Goal: Information Seeking & Learning: Understand process/instructions

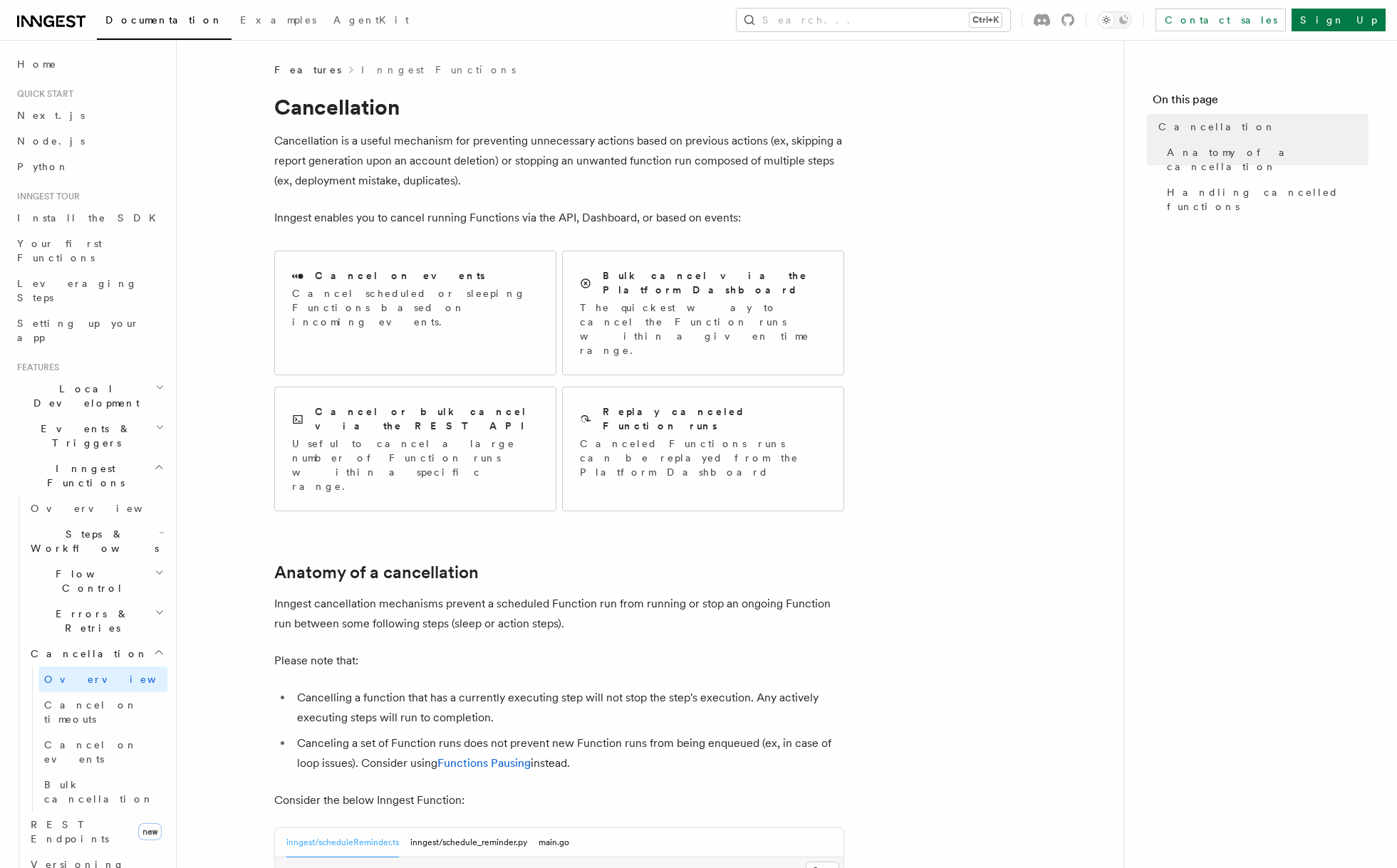
drag, startPoint x: 356, startPoint y: 144, endPoint x: 508, endPoint y: 144, distance: 152.0
click at [499, 144] on p "Cancellation is a useful mechanism for preventing unnecessary actions based on …" at bounding box center [560, 161] width 570 height 60
click at [508, 144] on p "Cancellation is a useful mechanism for preventing unnecessary actions based on …" at bounding box center [560, 161] width 570 height 60
drag, startPoint x: 508, startPoint y: 138, endPoint x: 569, endPoint y: 137, distance: 61.0
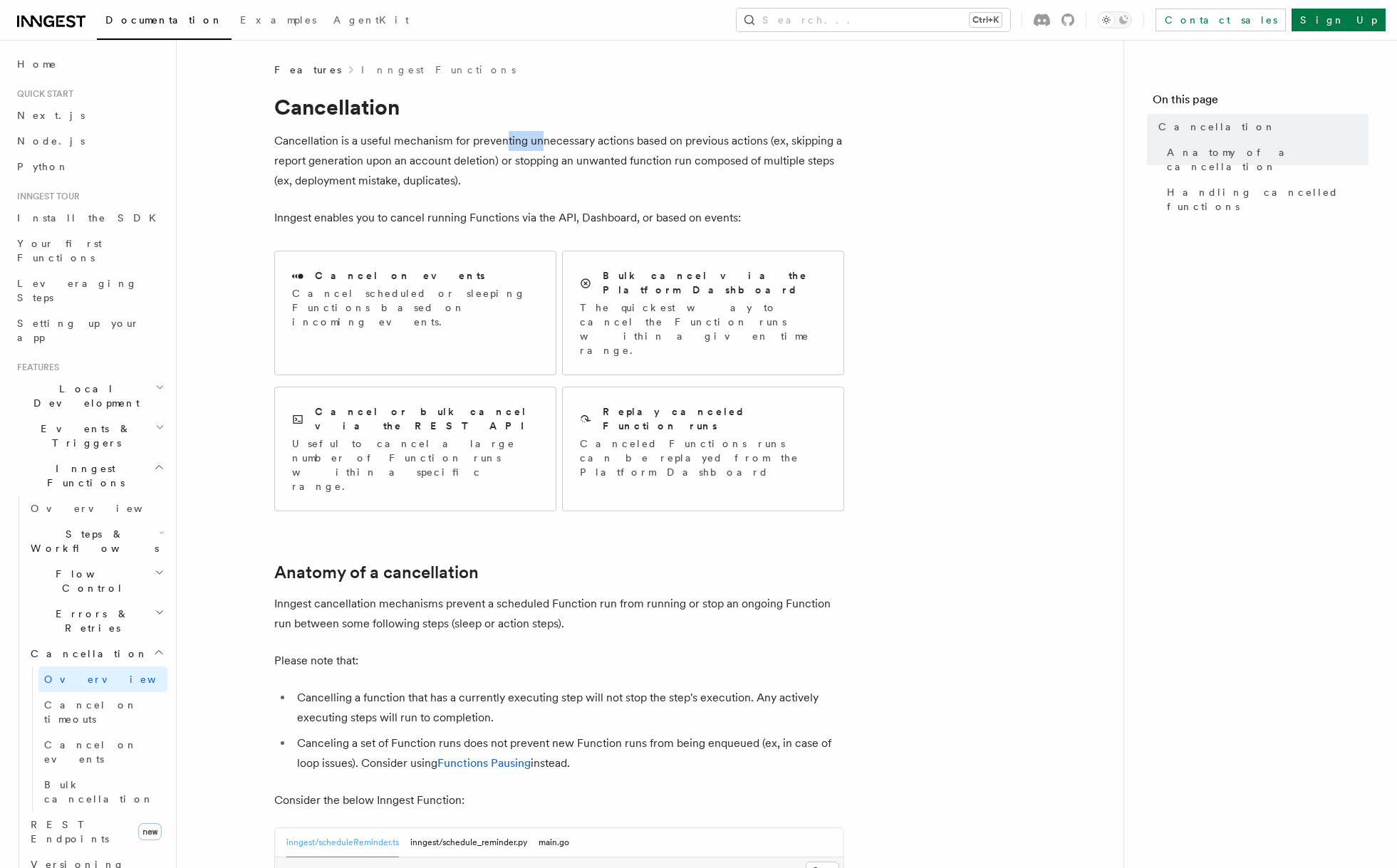
click at [565, 137] on p "Cancellation is a useful mechanism for preventing unnecessary actions based on …" at bounding box center [560, 161] width 570 height 60
click at [569, 137] on p "Cancellation is a useful mechanism for preventing unnecessary actions based on …" at bounding box center [560, 161] width 570 height 60
drag, startPoint x: 569, startPoint y: 137, endPoint x: 645, endPoint y: 139, distance: 76.0
click at [645, 139] on p "Cancellation is a useful mechanism for preventing unnecessary actions based on …" at bounding box center [560, 161] width 570 height 60
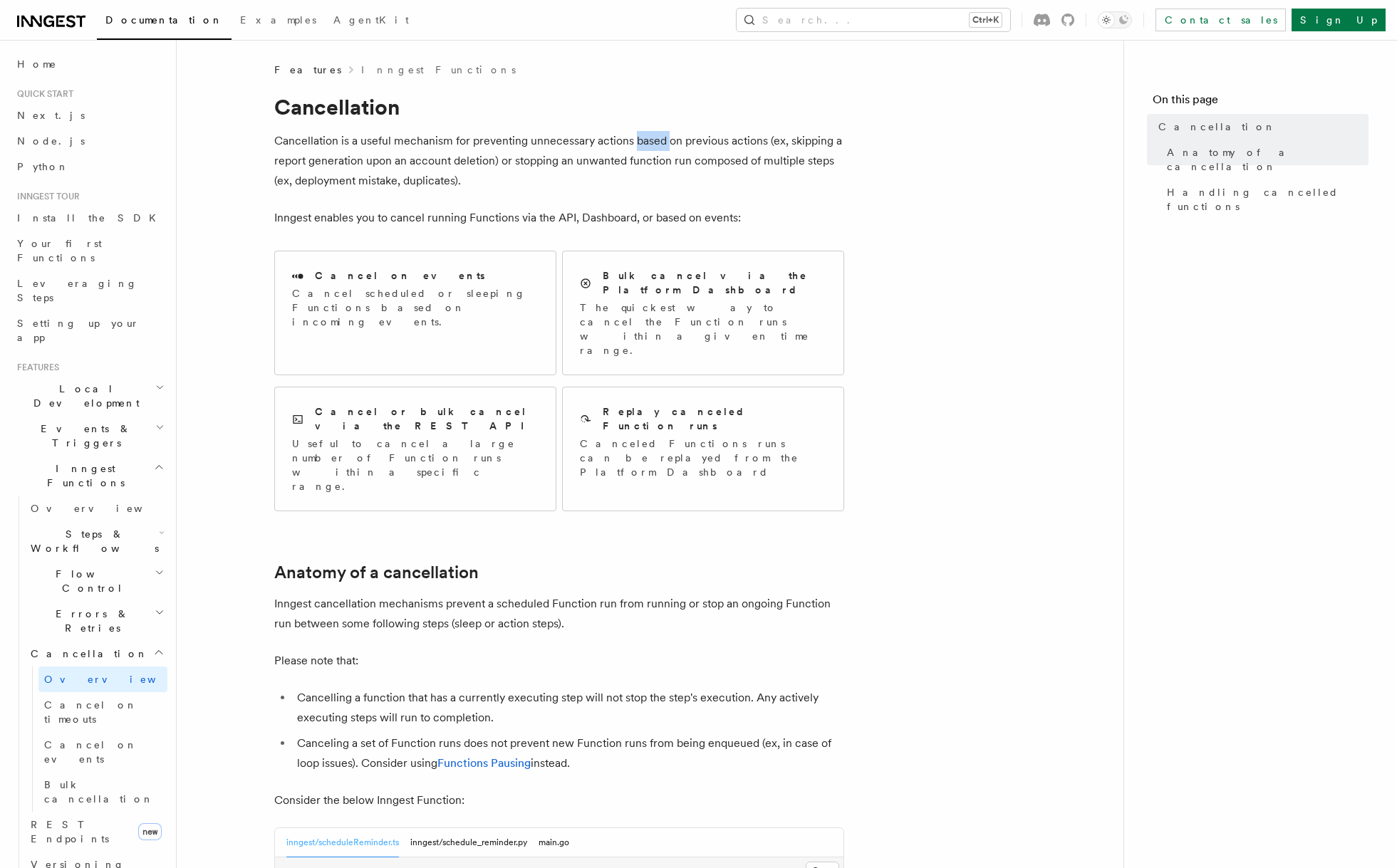
click at [645, 139] on p "Cancellation is a useful mechanism for preventing unnecessary actions based on …" at bounding box center [560, 161] width 570 height 60
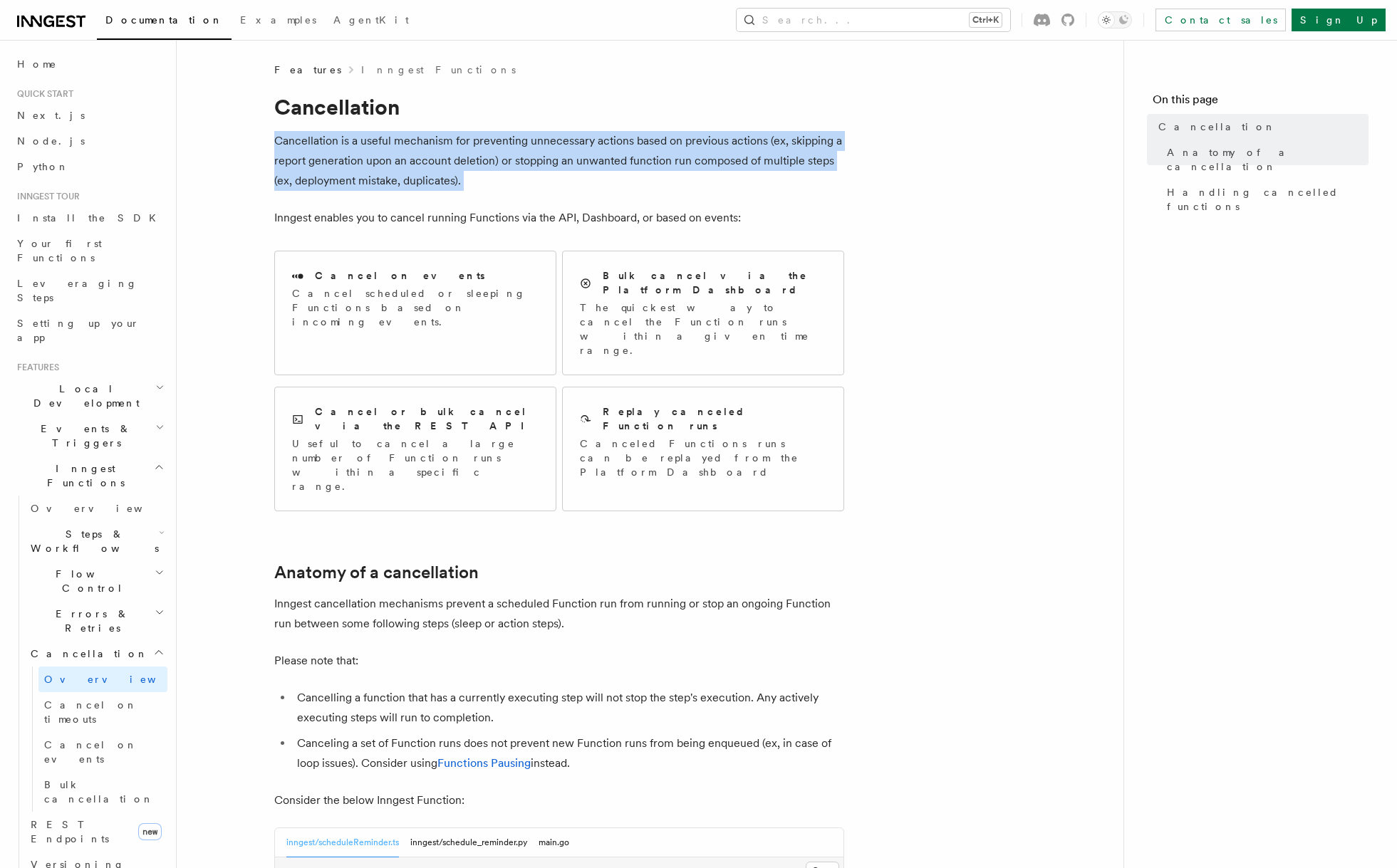
drag, startPoint x: 645, startPoint y: 139, endPoint x: 747, endPoint y: 144, distance: 102.1
click at [747, 144] on p "Cancellation is a useful mechanism for preventing unnecessary actions based on …" at bounding box center [560, 161] width 570 height 60
click at [767, 144] on p "Cancellation is a useful mechanism for preventing unnecessary actions based on …" at bounding box center [560, 161] width 570 height 60
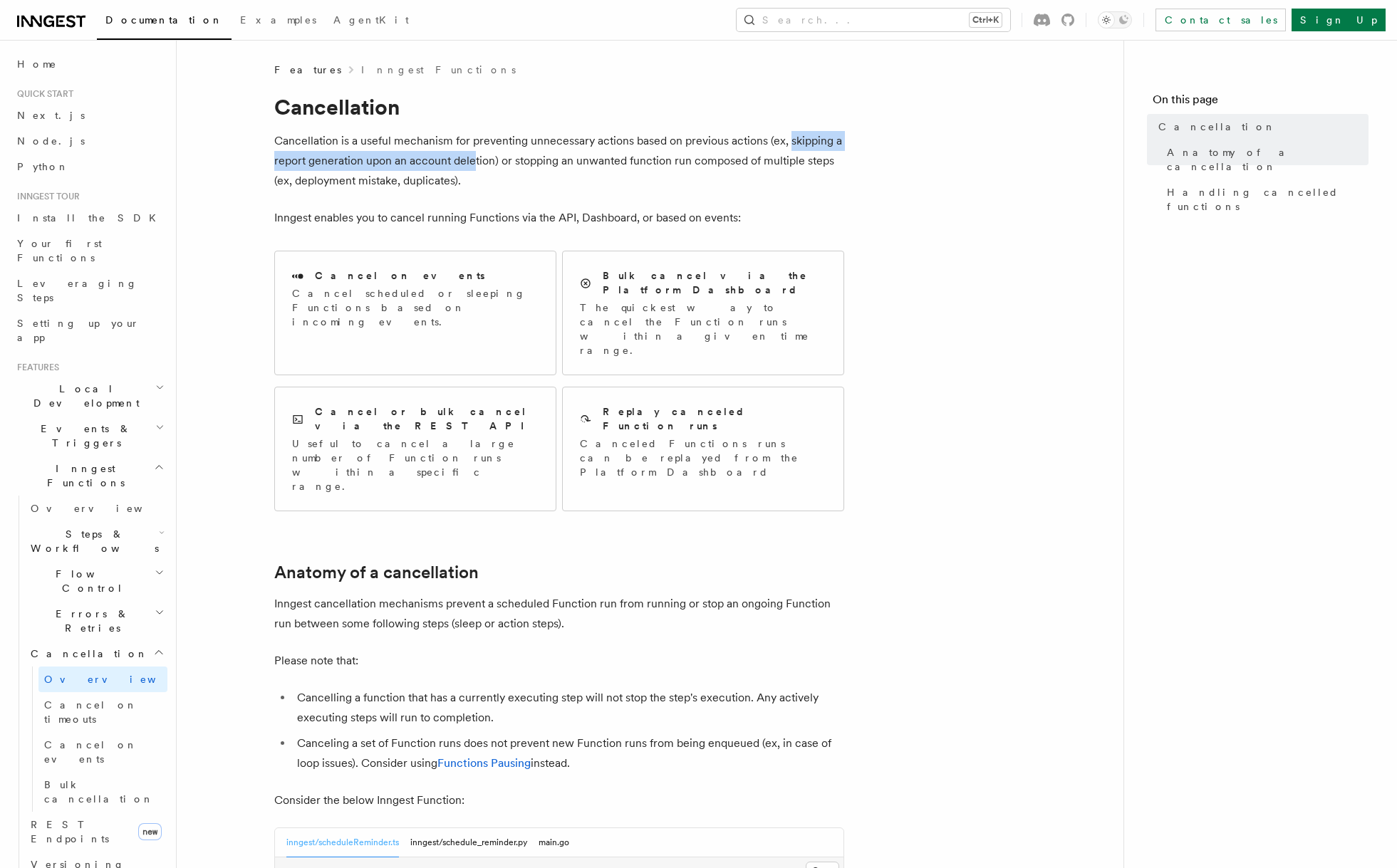
drag, startPoint x: 786, startPoint y: 148, endPoint x: 386, endPoint y: 171, distance: 400.7
click at [448, 160] on p "Cancellation is a useful mechanism for preventing unnecessary actions based on …" at bounding box center [560, 161] width 570 height 60
click at [355, 179] on p "Cancellation is a useful mechanism for preventing unnecessary actions based on …" at bounding box center [560, 161] width 570 height 60
click at [358, 282] on h2 "Cancel on events" at bounding box center [400, 276] width 171 height 14
click at [365, 436] on p "Useful to cancel a large number of Function runs within a specific range." at bounding box center [415, 464] width 247 height 57
